Goal: Book appointment/travel/reservation

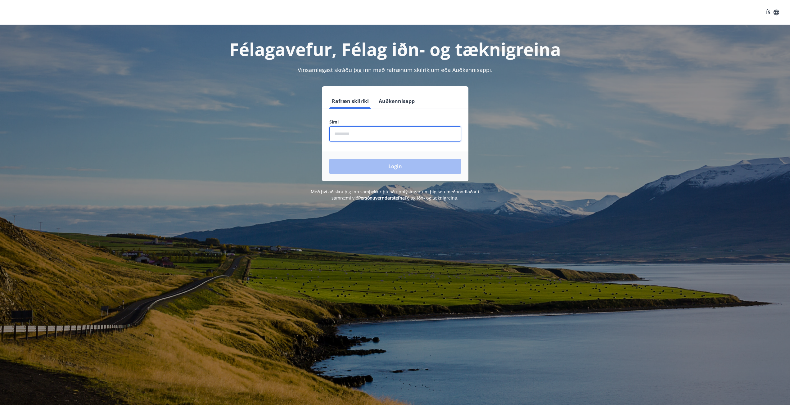
click at [357, 138] on input "phone" at bounding box center [395, 133] width 132 height 15
click at [365, 131] on input "phone" at bounding box center [395, 133] width 132 height 15
type input "********"
click at [374, 166] on button "Login" at bounding box center [395, 166] width 132 height 15
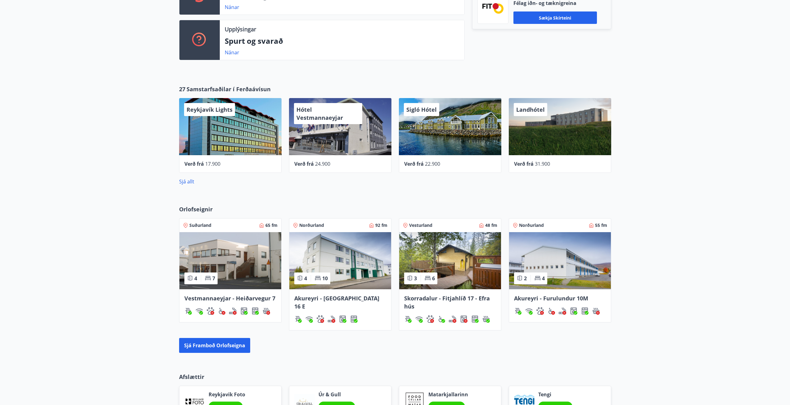
scroll to position [248, 0]
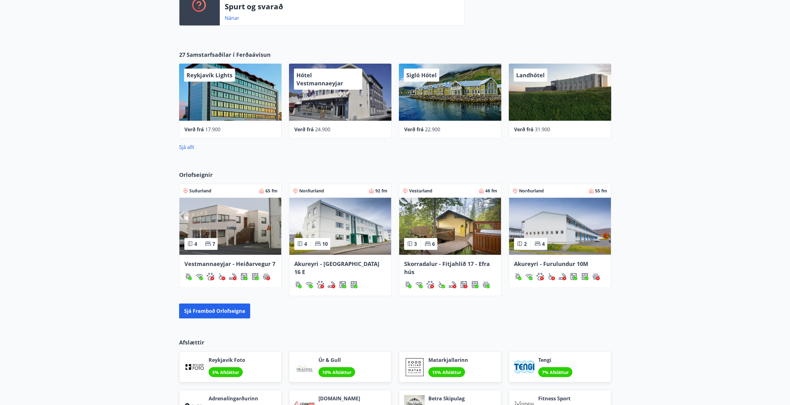
click at [112, 263] on div "Orlofseignir Suðurland 65 fm 4 7 Vestmannaeyjar - Heiðarvegur 7 Norðurland 92 f…" at bounding box center [395, 245] width 790 height 168
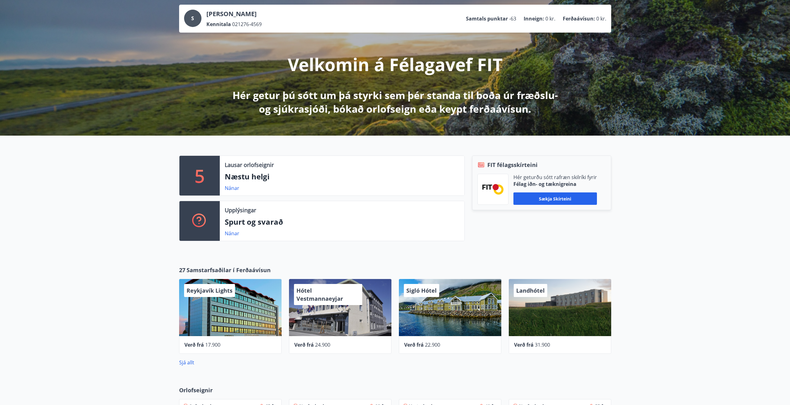
scroll to position [0, 0]
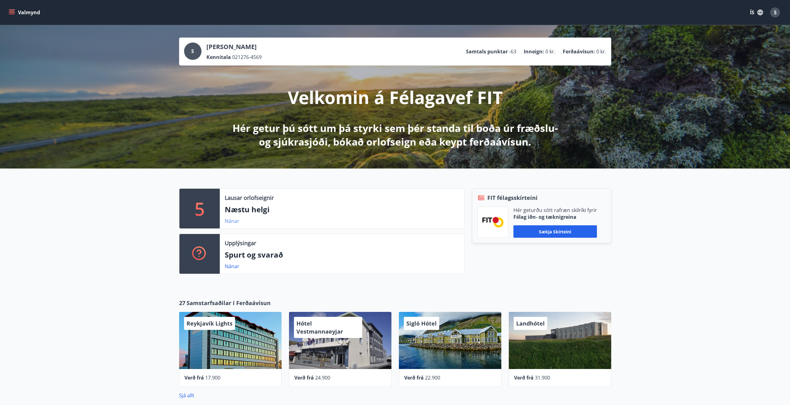
click at [231, 222] on link "Nánar" at bounding box center [232, 221] width 15 height 7
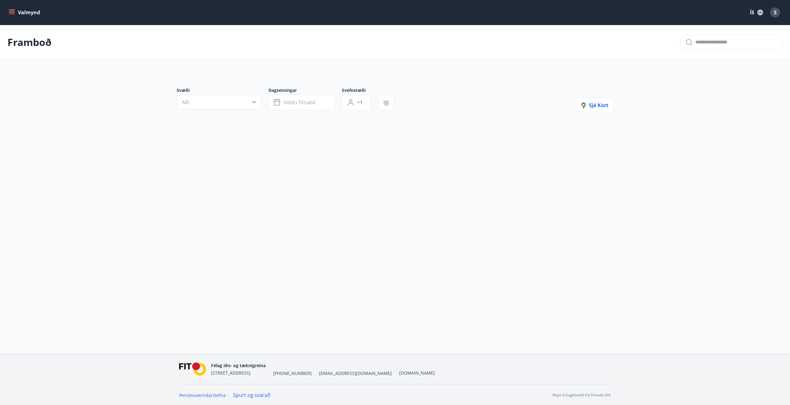
type input "*"
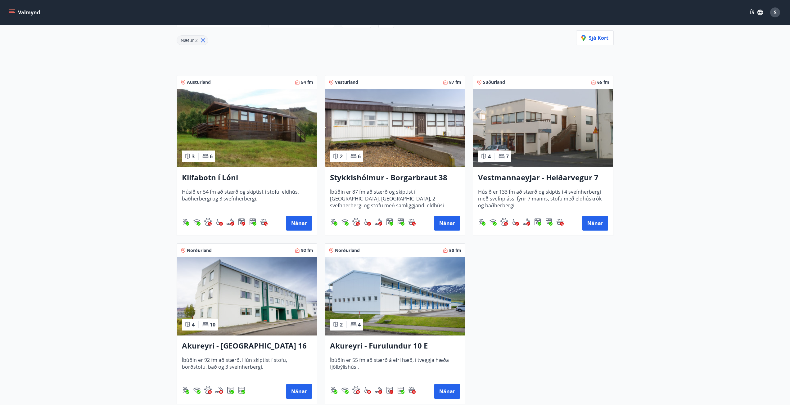
scroll to position [70, 0]
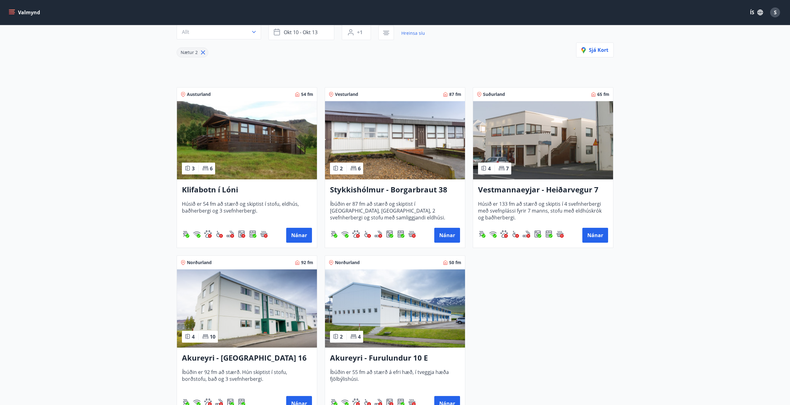
click at [601, 318] on div "Austurland 54 fm 3 6 Klifabotn í Lóni Húsið er 54 fm að stærð og skiptist í sto…" at bounding box center [391, 248] width 445 height 337
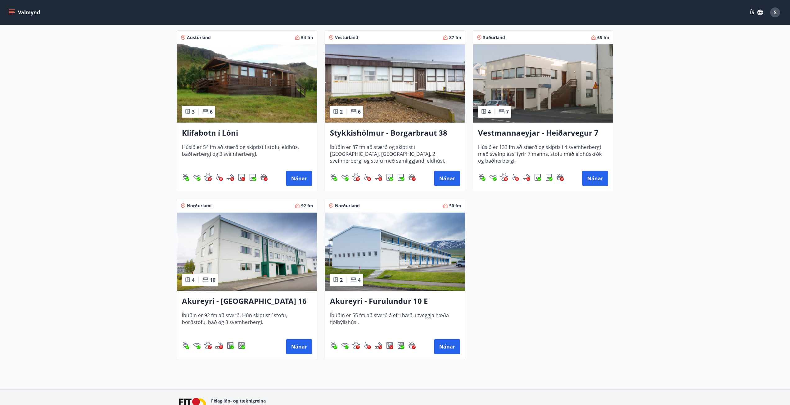
scroll to position [8, 0]
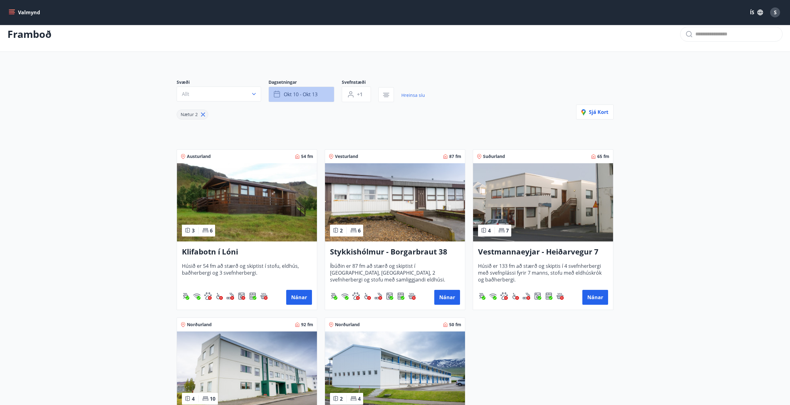
click at [309, 94] on span "okt 10 - okt 13" at bounding box center [301, 94] width 34 height 7
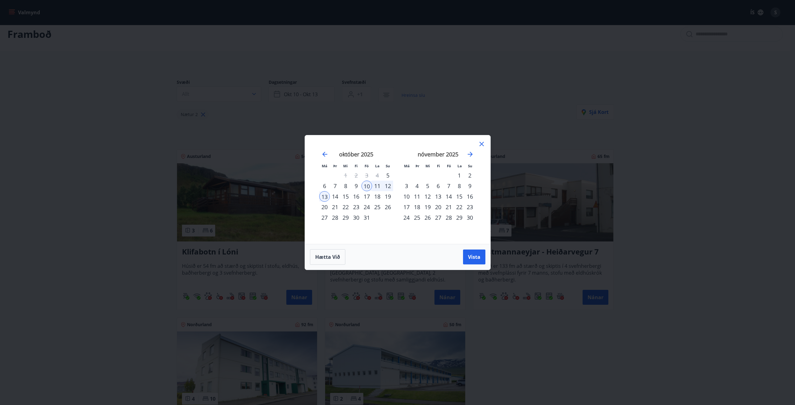
click at [365, 184] on div "10" at bounding box center [366, 186] width 11 height 11
click at [387, 187] on div "12" at bounding box center [388, 186] width 11 height 11
click at [475, 259] on span "Vista" at bounding box center [474, 257] width 12 height 7
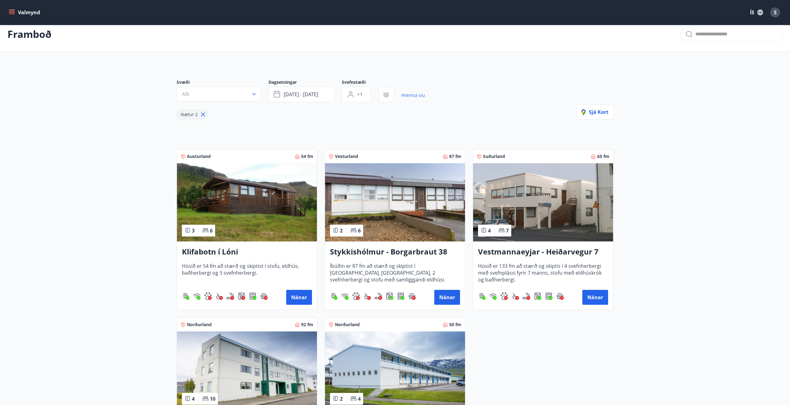
scroll to position [1, 0]
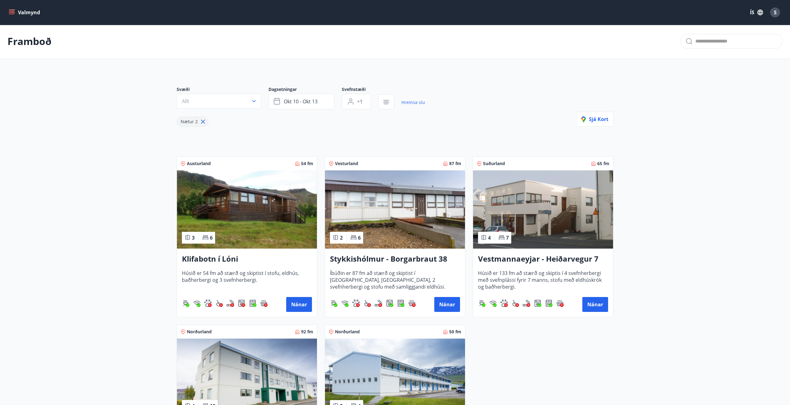
click at [62, 188] on main "Framboð Svæði Allt Dagsetningar okt 10 - okt 13 Svefnstæði +1 Hreinsa síu Nætur…" at bounding box center [395, 257] width 790 height 467
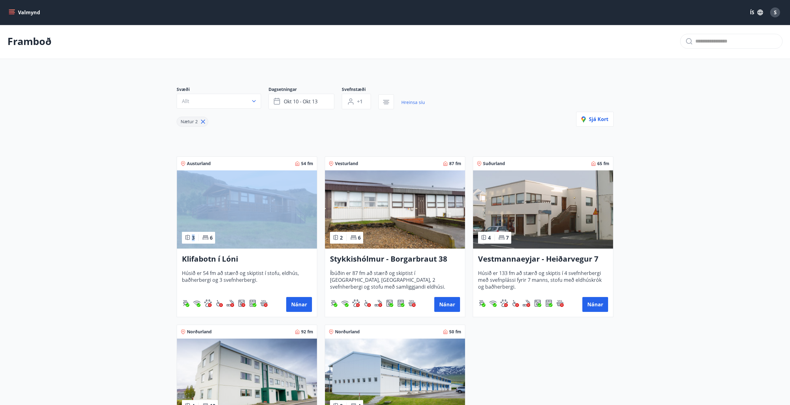
click at [62, 188] on main "Framboð Svæði Allt Dagsetningar okt 10 - okt 13 Svefnstæði +1 Hreinsa síu Nætur…" at bounding box center [395, 257] width 790 height 467
click at [84, 226] on main "Framboð Svæði Allt Dagsetningar okt 10 - okt 13 Svefnstæði +1 Hreinsa síu Nætur…" at bounding box center [395, 257] width 790 height 467
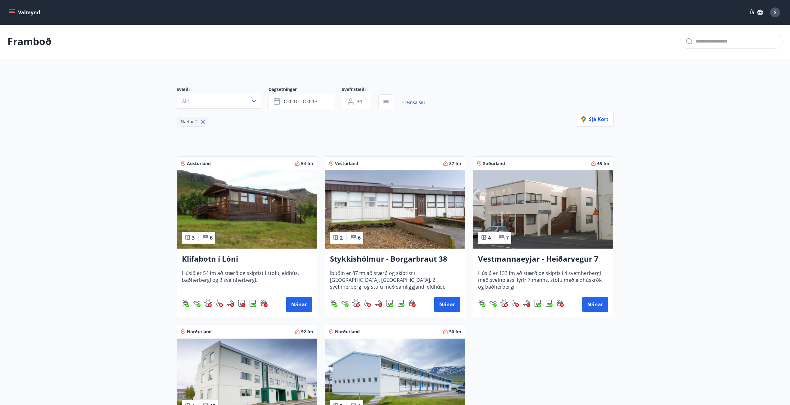
click at [216, 266] on div "Klifabotn í Lóni Húsið er 54 fm að stærð og skiptist í stofu, eldhús, baðherber…" at bounding box center [247, 283] width 140 height 68
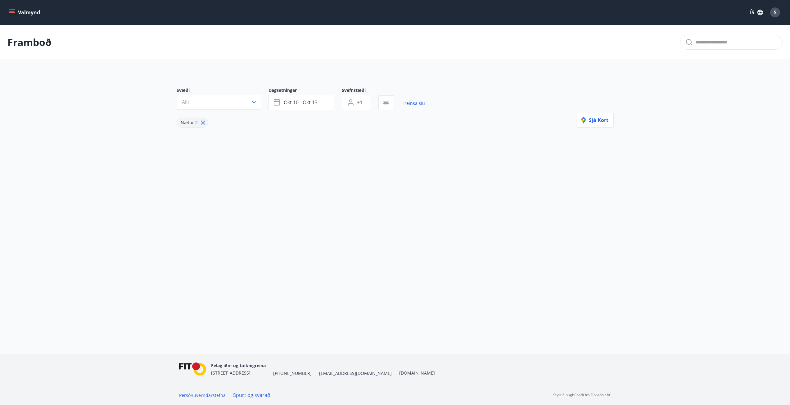
type input "*"
